Goal: Navigation & Orientation: Find specific page/section

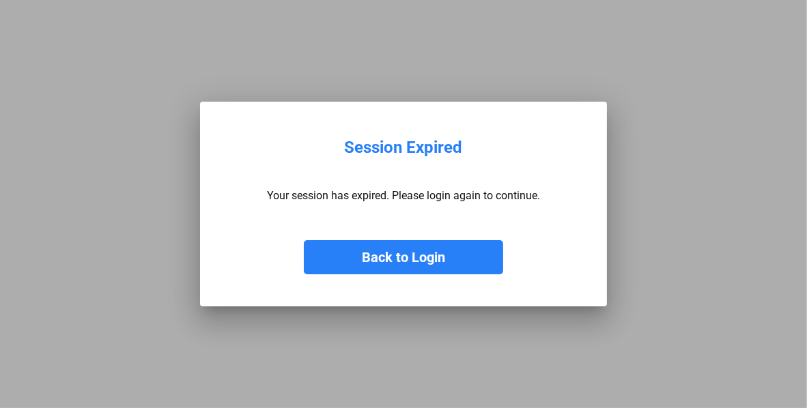
drag, startPoint x: 442, startPoint y: 257, endPoint x: 449, endPoint y: 255, distance: 7.1
click at [442, 257] on button "Back to Login" at bounding box center [403, 257] width 199 height 34
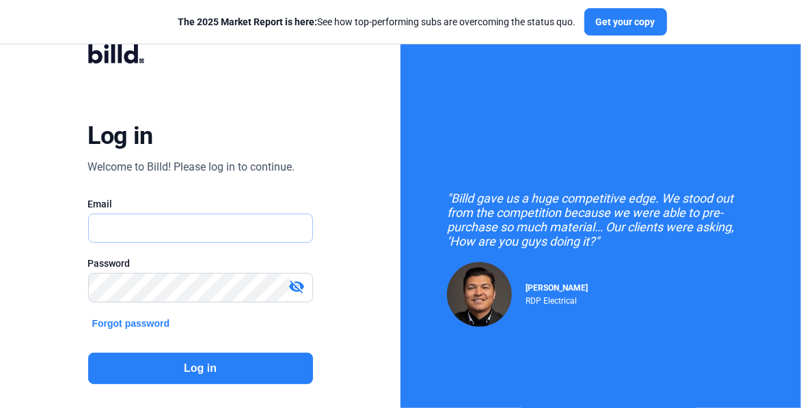
type input "[EMAIL_ADDRESS][DOMAIN_NAME]"
click at [264, 357] on button "Log in" at bounding box center [200, 368] width 225 height 31
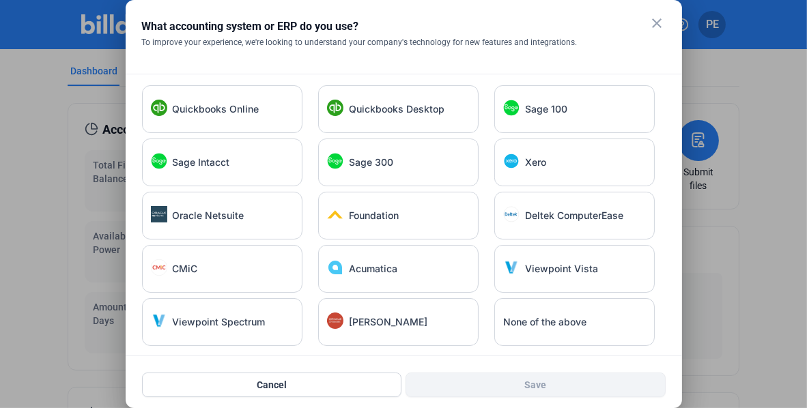
click at [656, 25] on mat-icon "close" at bounding box center [658, 23] width 16 height 16
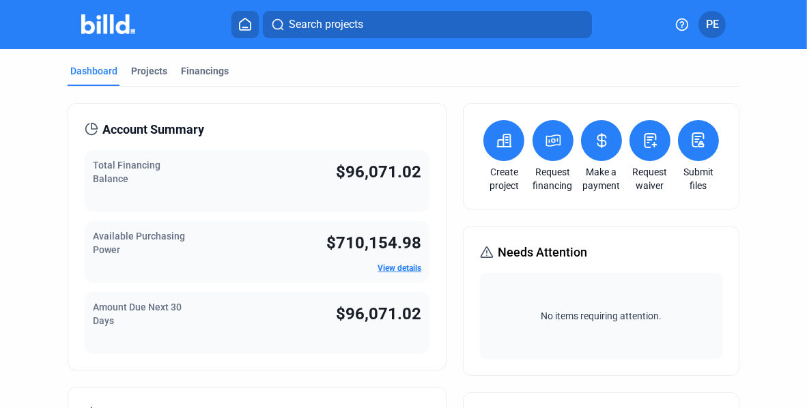
click at [393, 266] on link "View details" at bounding box center [400, 269] width 44 height 10
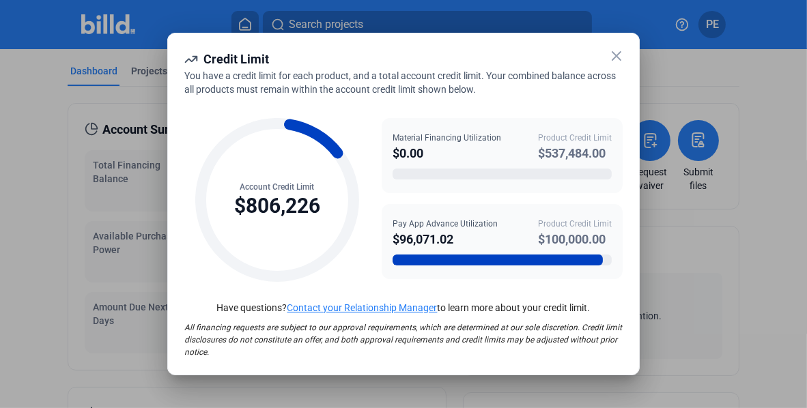
click at [613, 56] on icon at bounding box center [617, 56] width 16 height 16
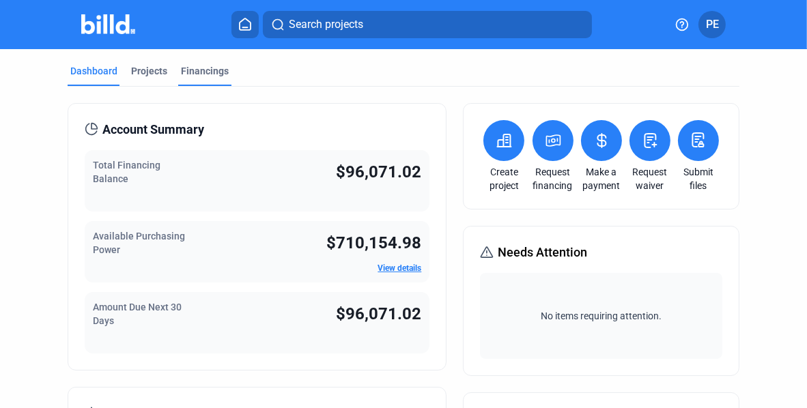
drag, startPoint x: 133, startPoint y: 70, endPoint x: 178, endPoint y: 82, distance: 46.6
click at [134, 71] on div "Projects" at bounding box center [149, 71] width 36 height 14
